Goal: Use online tool/utility: Utilize a website feature to perform a specific function

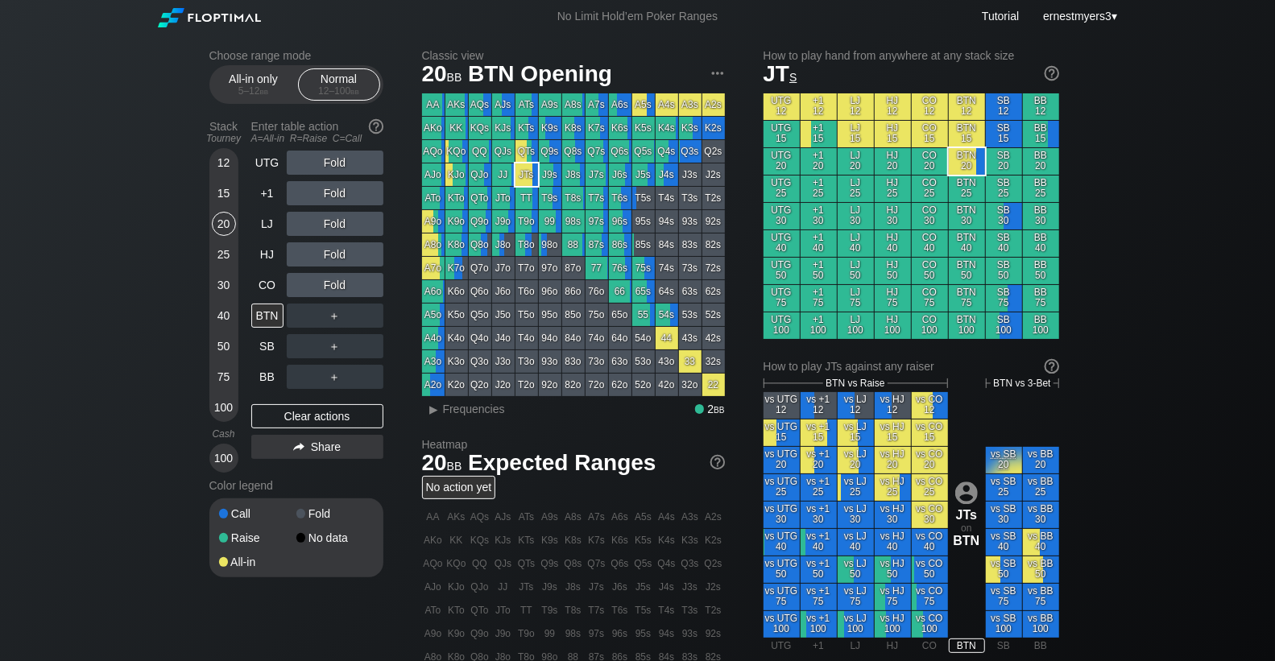
click at [237, 443] on div "Cash" at bounding box center [224, 434] width 42 height 24
click at [224, 453] on div "100" at bounding box center [224, 458] width 24 height 24
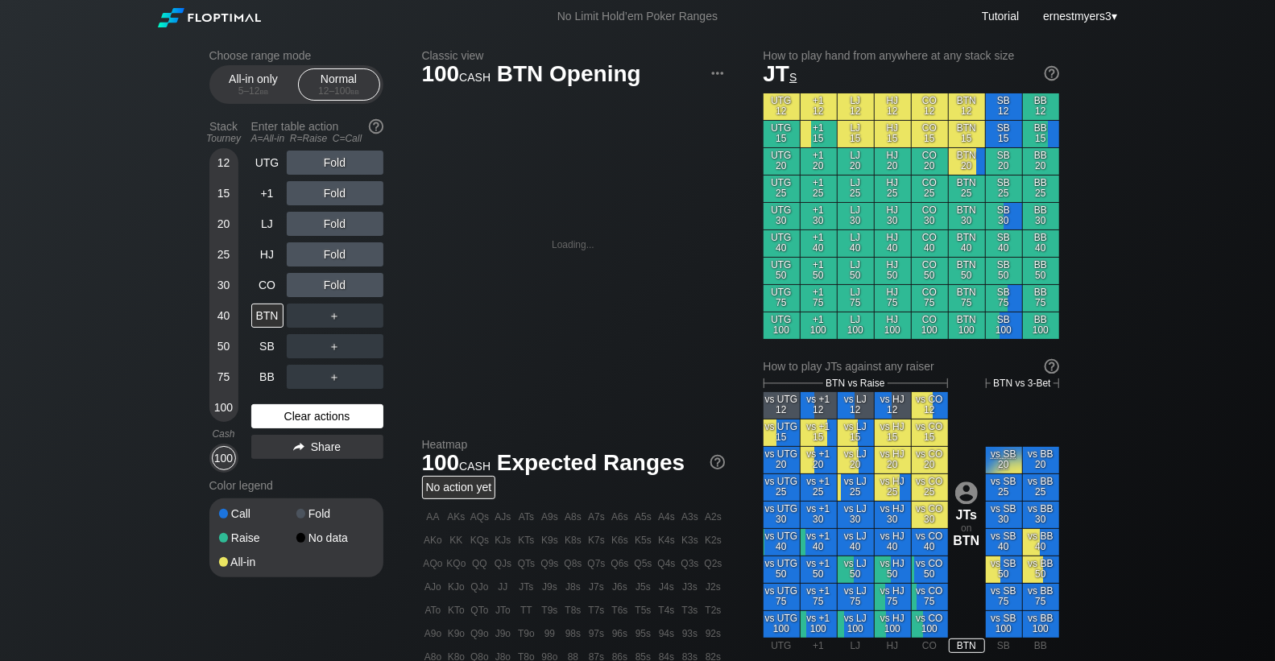
click at [267, 414] on div "Clear actions" at bounding box center [317, 416] width 132 height 24
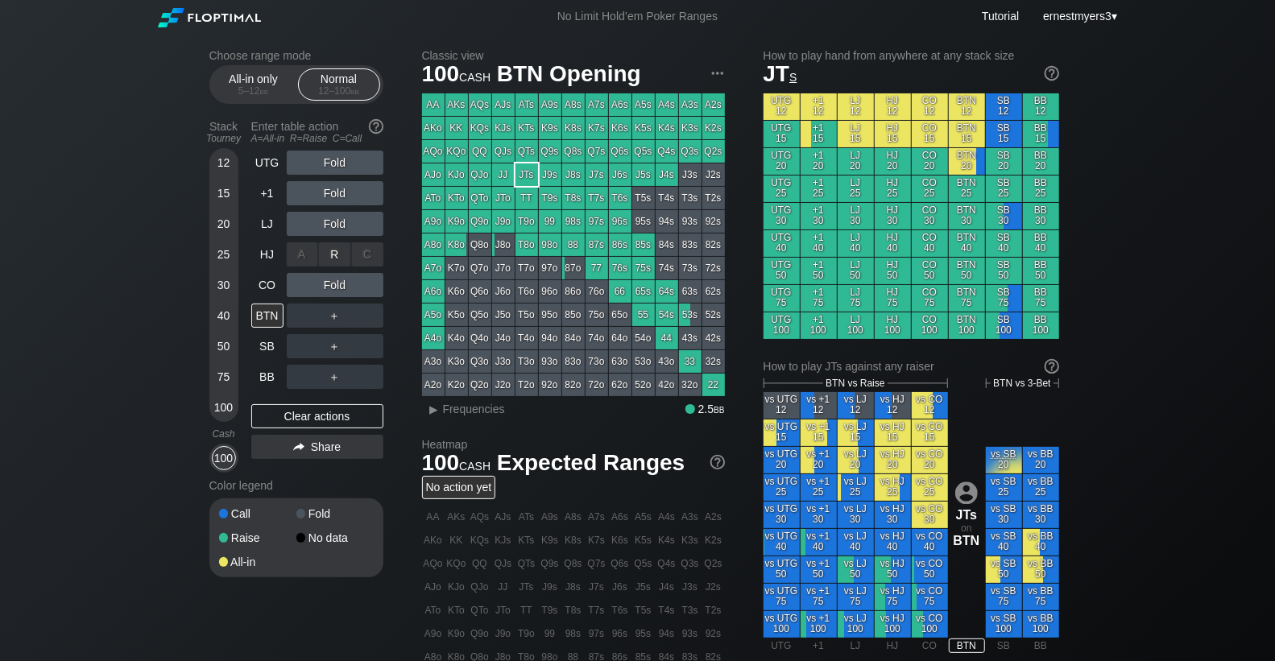
click at [329, 236] on div "A ✕ R ✕ C ✕ Fold" at bounding box center [335, 254] width 97 height 37
click at [329, 225] on div "R ✕" at bounding box center [334, 224] width 31 height 24
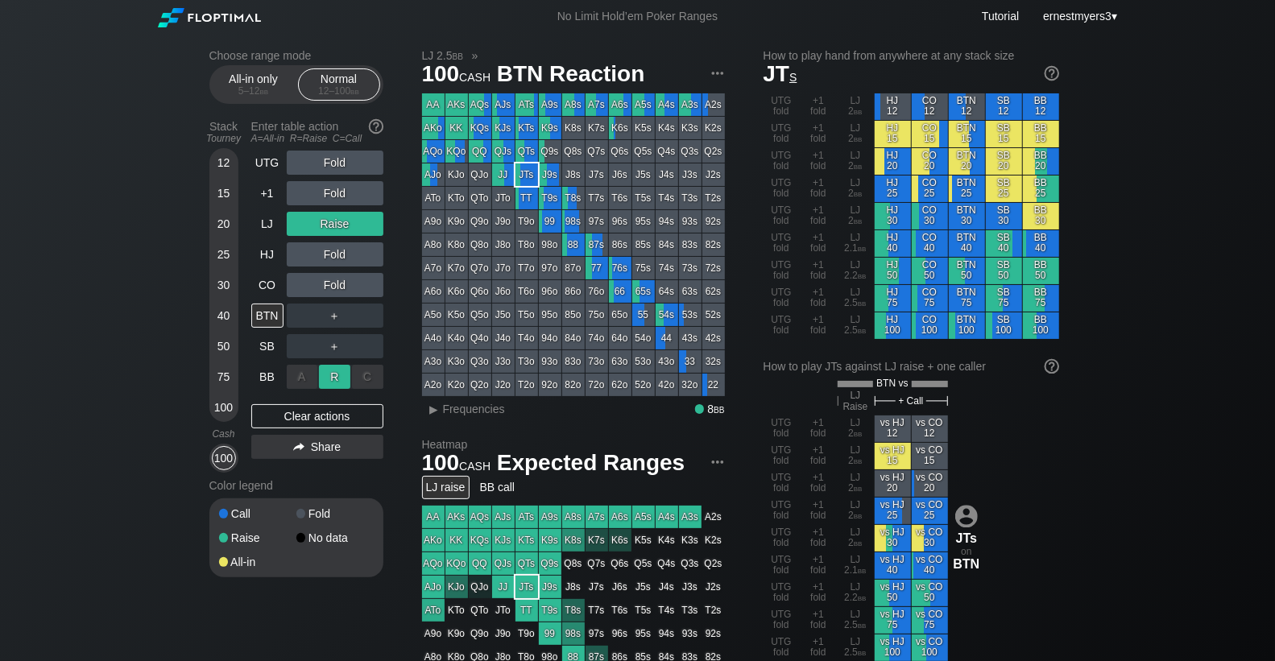
click at [330, 375] on div "R ✕" at bounding box center [334, 377] width 31 height 24
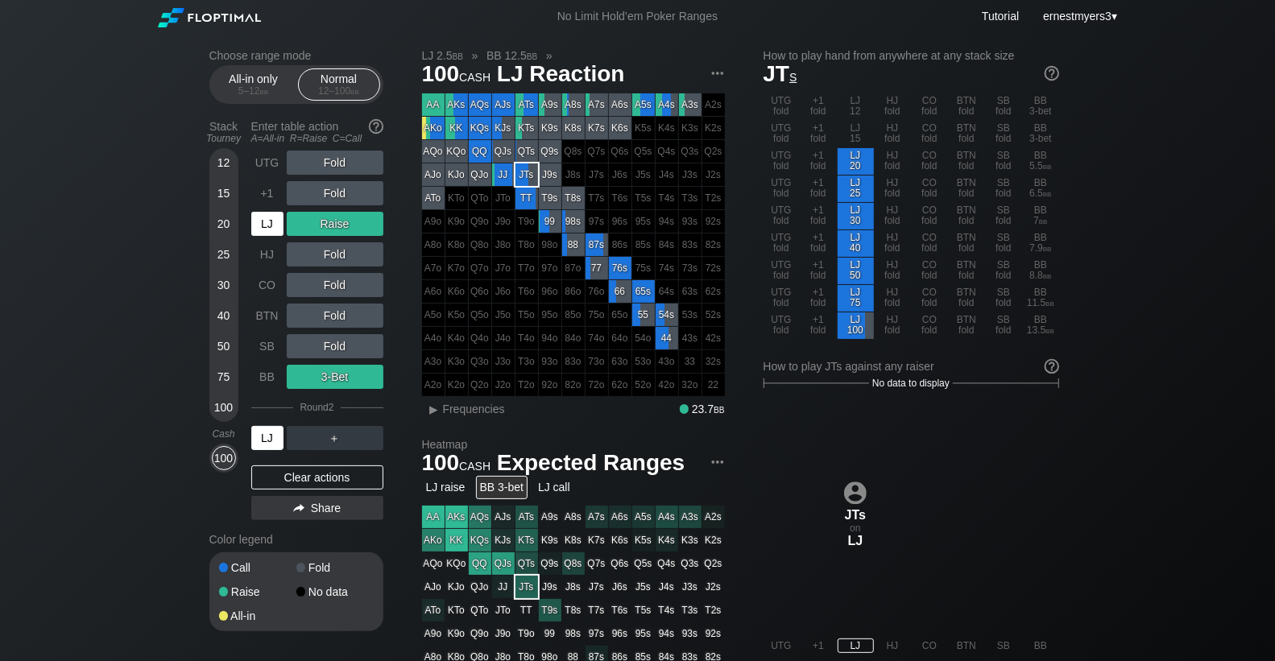
click at [253, 443] on div "LJ" at bounding box center [267, 438] width 32 height 24
click at [431, 407] on div "▸" at bounding box center [434, 409] width 21 height 19
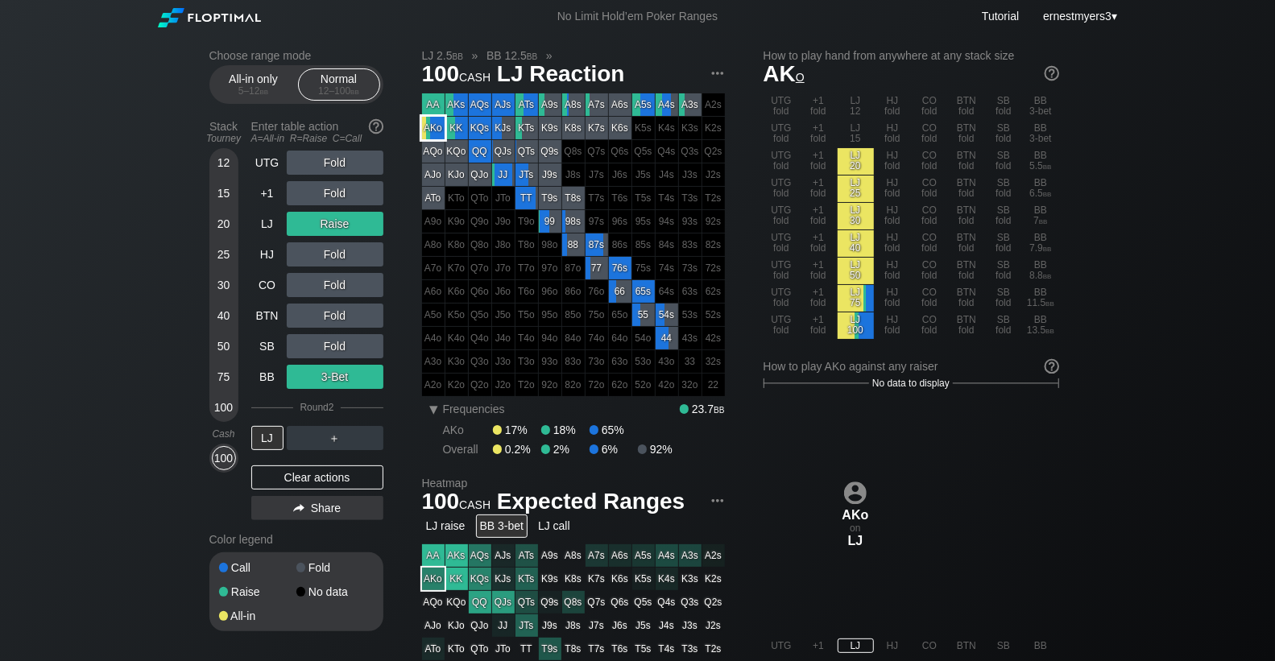
click at [435, 129] on div "AKo" at bounding box center [433, 128] width 23 height 23
